Goal: Task Accomplishment & Management: Complete application form

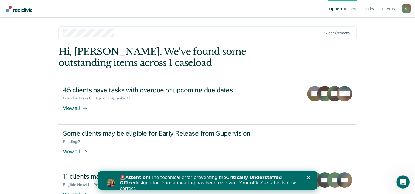
click at [342, 10] on link "Opportunities" at bounding box center [341, 9] width 29 height 18
click at [342, 8] on link "Opportunities" at bounding box center [341, 9] width 29 height 18
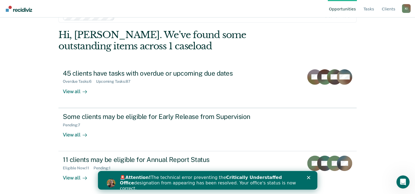
click at [310, 176] on div "Close" at bounding box center [308, 177] width 5 height 3
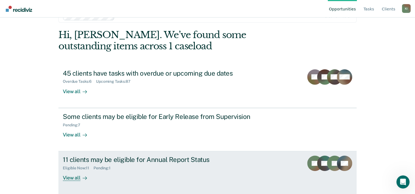
click at [70, 177] on div "View all" at bounding box center [78, 175] width 31 height 11
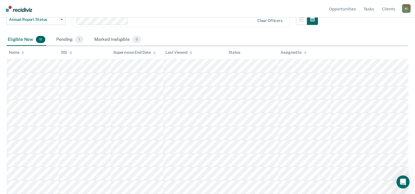
scroll to position [80, 0]
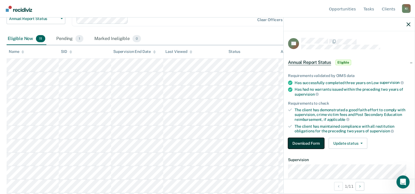
click at [300, 141] on button "Download Form" at bounding box center [306, 143] width 36 height 11
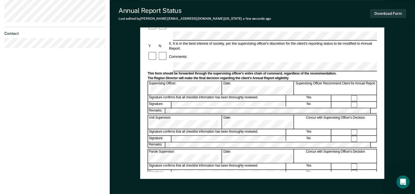
scroll to position [186, 0]
